Goal: Information Seeking & Learning: Learn about a topic

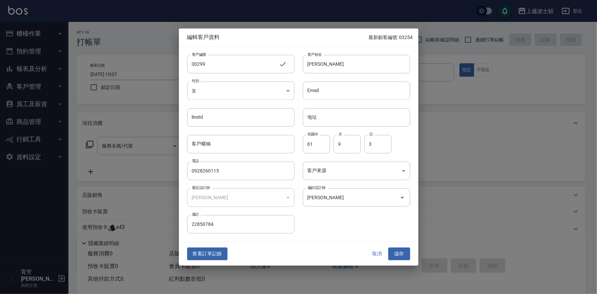
drag, startPoint x: 375, startPoint y: 252, endPoint x: 172, endPoint y: 56, distance: 282.1
click at [375, 252] on button "取消" at bounding box center [377, 254] width 22 height 13
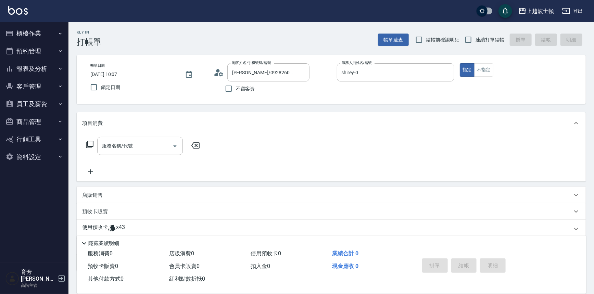
click at [10, 13] on img at bounding box center [18, 10] width 20 height 9
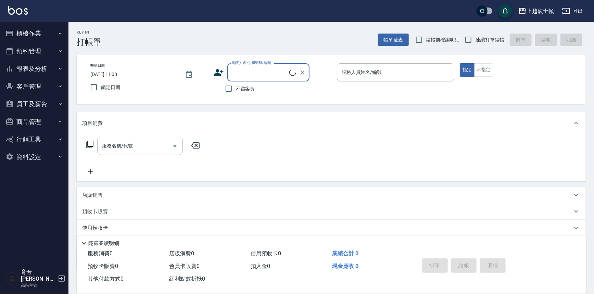
click at [43, 67] on button "報表及分析" at bounding box center [34, 69] width 63 height 18
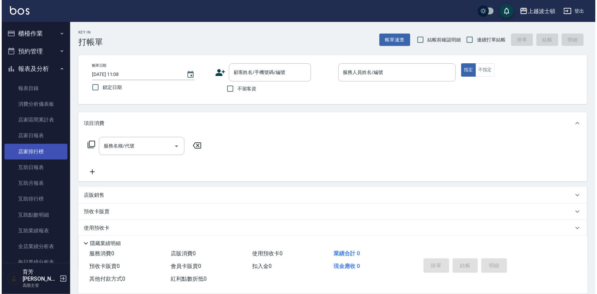
scroll to position [218, 0]
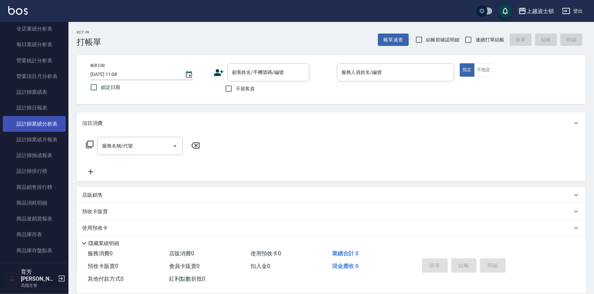
click at [44, 124] on link "設計師業績分析表" at bounding box center [34, 124] width 63 height 16
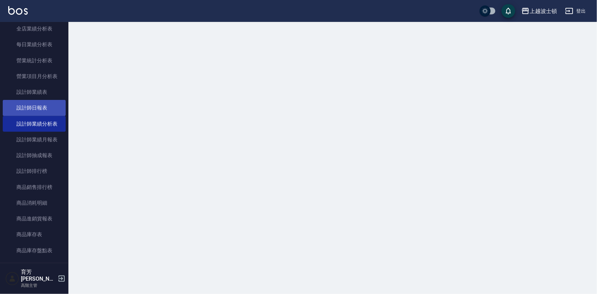
click at [47, 111] on link "設計師日報表" at bounding box center [34, 108] width 63 height 16
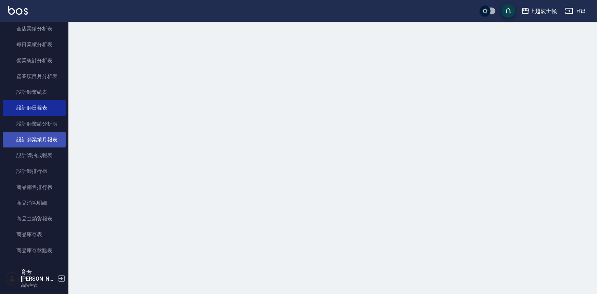
click at [45, 132] on link "設計師業績月報表" at bounding box center [34, 140] width 63 height 16
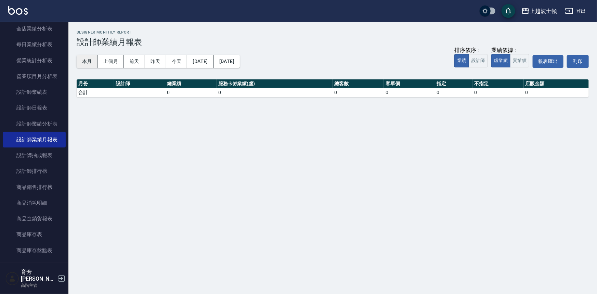
click at [92, 66] on button "本月" at bounding box center [87, 61] width 21 height 13
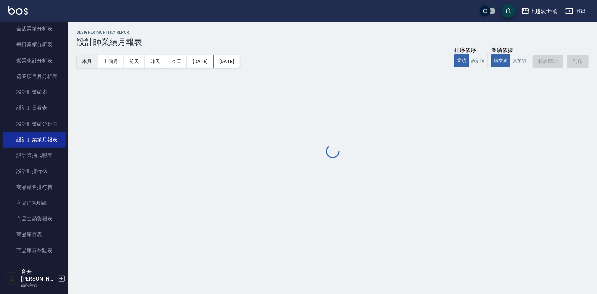
click at [93, 63] on button "本月" at bounding box center [87, 61] width 21 height 13
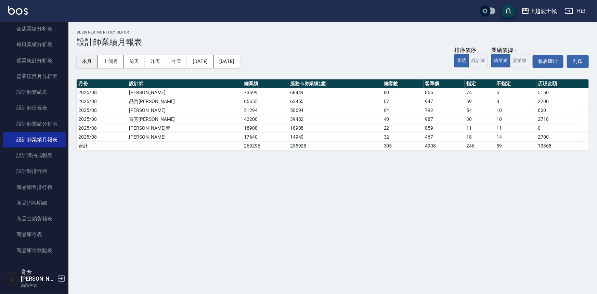
click at [95, 64] on button "本月" at bounding box center [87, 61] width 21 height 13
click at [93, 64] on button "本月" at bounding box center [87, 61] width 21 height 13
click at [86, 58] on button "本月" at bounding box center [87, 61] width 21 height 13
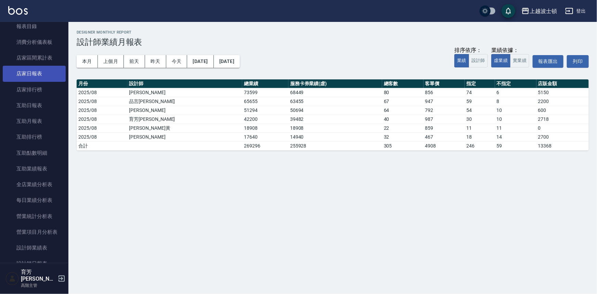
click at [43, 67] on link "店家日報表" at bounding box center [34, 74] width 63 height 16
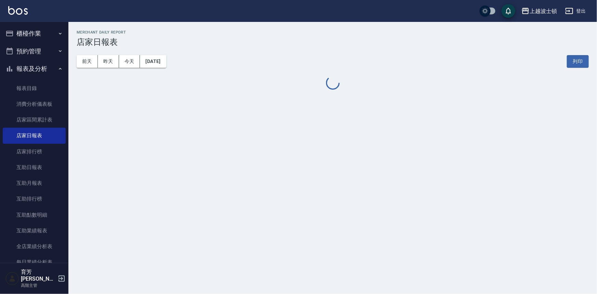
click at [43, 66] on button "報表及分析" at bounding box center [34, 69] width 63 height 18
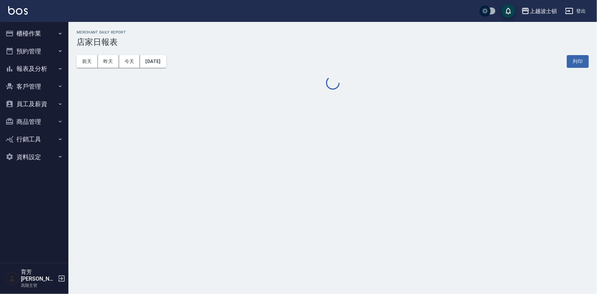
drag, startPoint x: 42, startPoint y: 99, endPoint x: 45, endPoint y: 131, distance: 33.0
click at [42, 99] on ul "櫃檯作業 打帳單 帳單列表 掛單列表 座位開單 營業儀表板 現金收支登錄 高階收支登錄 材料自購登錄 每日結帳 排班表 現場電腦打卡 掃碼打卡 預約管理 預約…" at bounding box center [34, 95] width 63 height 146
click at [49, 76] on button "報表及分析" at bounding box center [34, 69] width 63 height 18
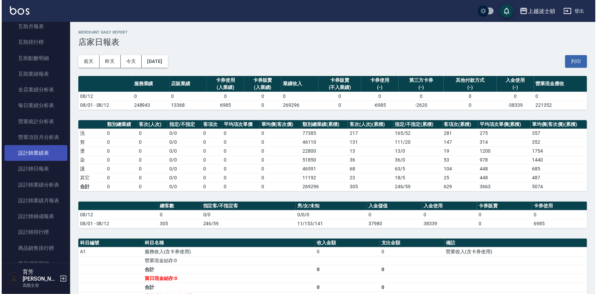
scroll to position [186, 0]
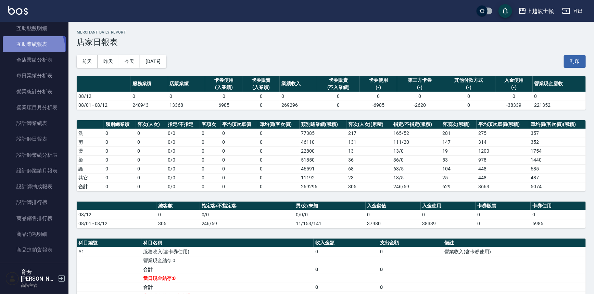
click at [32, 48] on link "互助業績報表" at bounding box center [34, 44] width 63 height 16
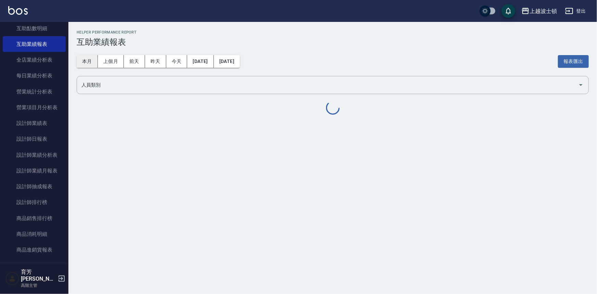
click at [92, 64] on button "本月" at bounding box center [87, 61] width 21 height 13
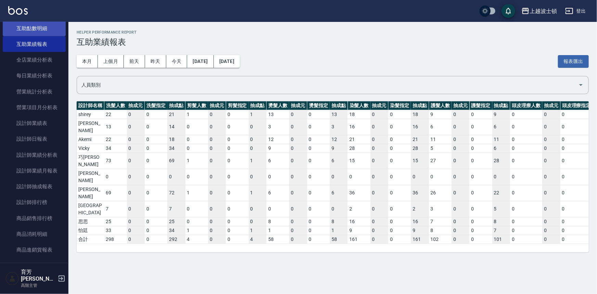
click at [46, 33] on link "互助點數明細" at bounding box center [34, 29] width 63 height 16
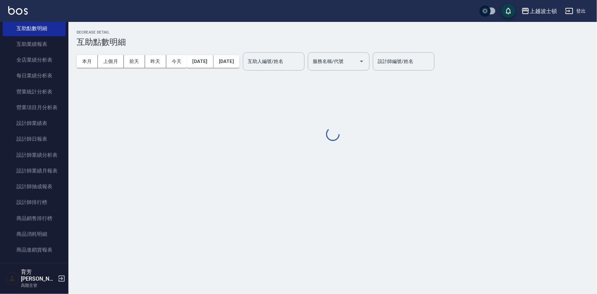
click at [82, 58] on button "本月" at bounding box center [87, 61] width 21 height 13
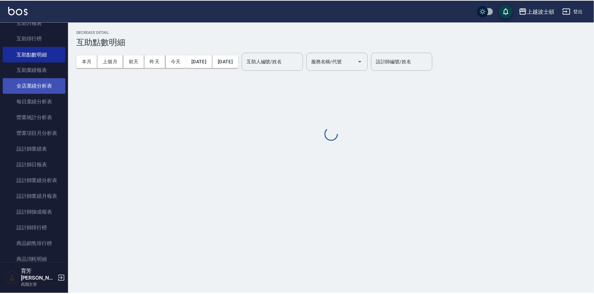
scroll to position [124, 0]
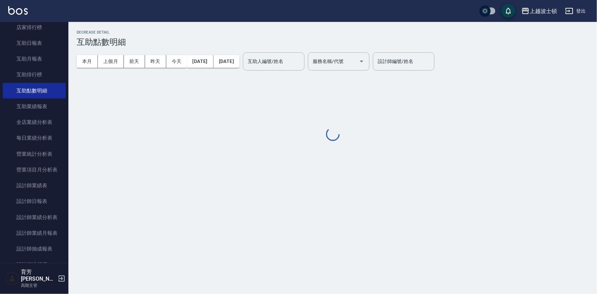
click at [40, 72] on link "互助排行榜" at bounding box center [34, 75] width 63 height 16
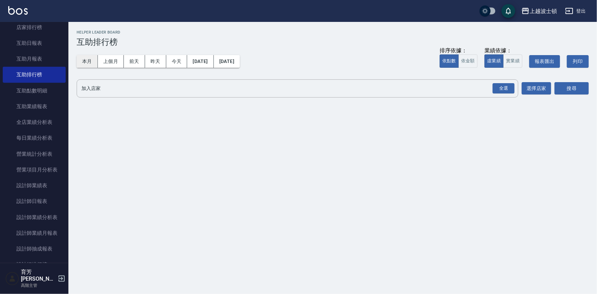
click at [86, 65] on button "本月" at bounding box center [87, 61] width 21 height 13
click at [49, 58] on link "互助月報表" at bounding box center [34, 59] width 63 height 16
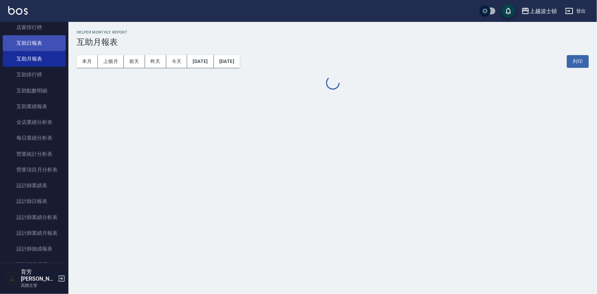
click at [52, 43] on link "互助日報表" at bounding box center [34, 43] width 63 height 16
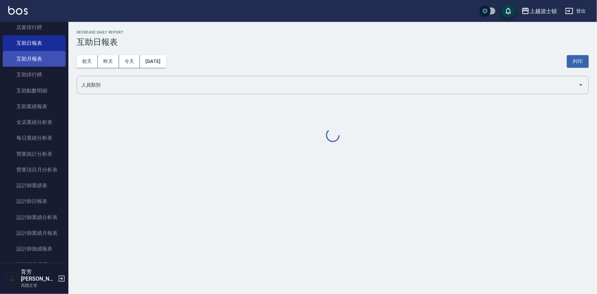
click at [42, 52] on link "互助月報表" at bounding box center [34, 59] width 63 height 16
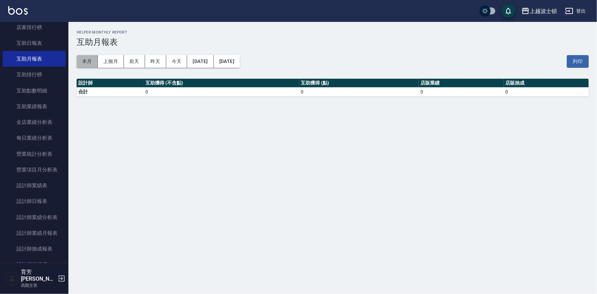
click at [92, 59] on button "本月" at bounding box center [87, 61] width 21 height 13
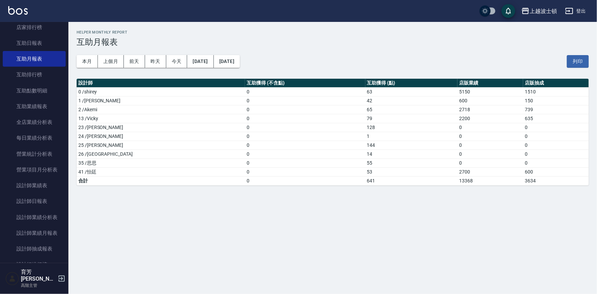
click at [365, 164] on td "55" at bounding box center [411, 162] width 92 height 9
click at [16, 9] on img at bounding box center [18, 10] width 20 height 9
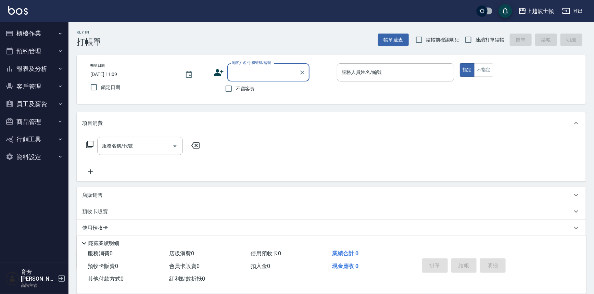
click at [40, 73] on button "報表及分析" at bounding box center [34, 69] width 63 height 18
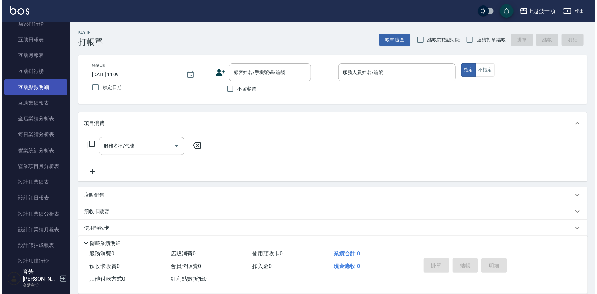
scroll to position [124, 0]
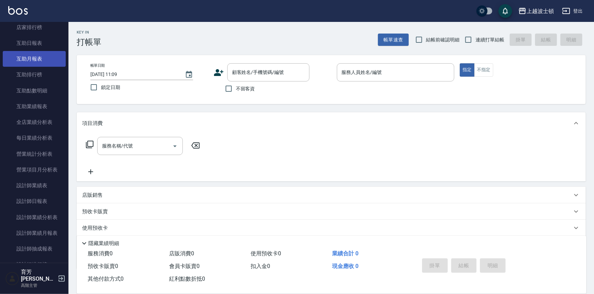
click at [41, 53] on link "互助月報表" at bounding box center [34, 59] width 63 height 16
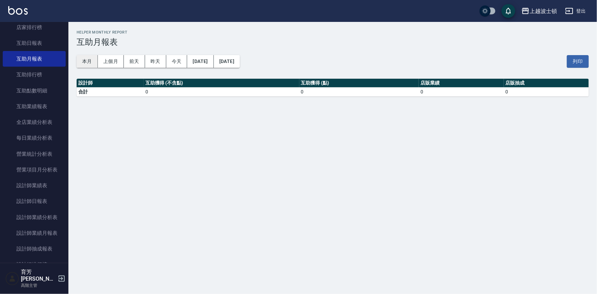
click at [77, 57] on button "本月" at bounding box center [87, 61] width 21 height 13
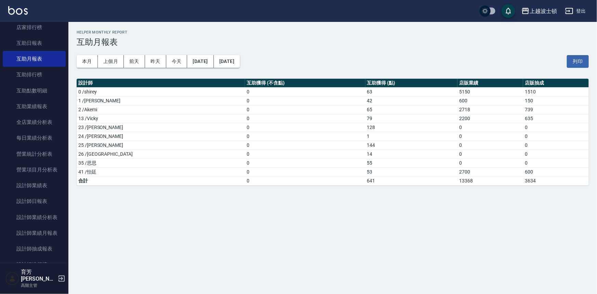
click at [16, 14] on img at bounding box center [18, 10] width 20 height 9
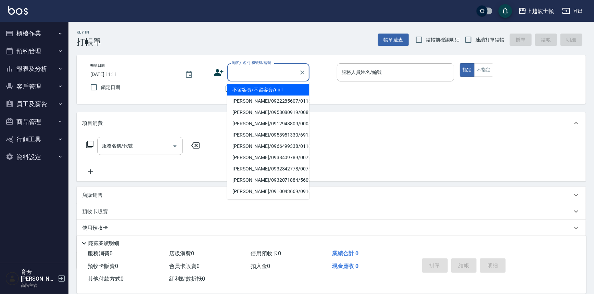
click at [245, 72] on input "顧客姓名/手機號碼/編號" at bounding box center [263, 72] width 66 height 12
click at [254, 90] on li "[PERSON_NAME]/0983780177/0123" at bounding box center [268, 89] width 82 height 11
type input "[PERSON_NAME]/0983780177/0123"
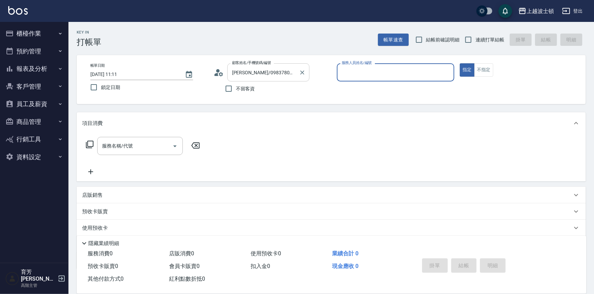
type input "shirey-0"
click at [216, 68] on icon at bounding box center [218, 72] width 10 height 10
